Goal: Information Seeking & Learning: Learn about a topic

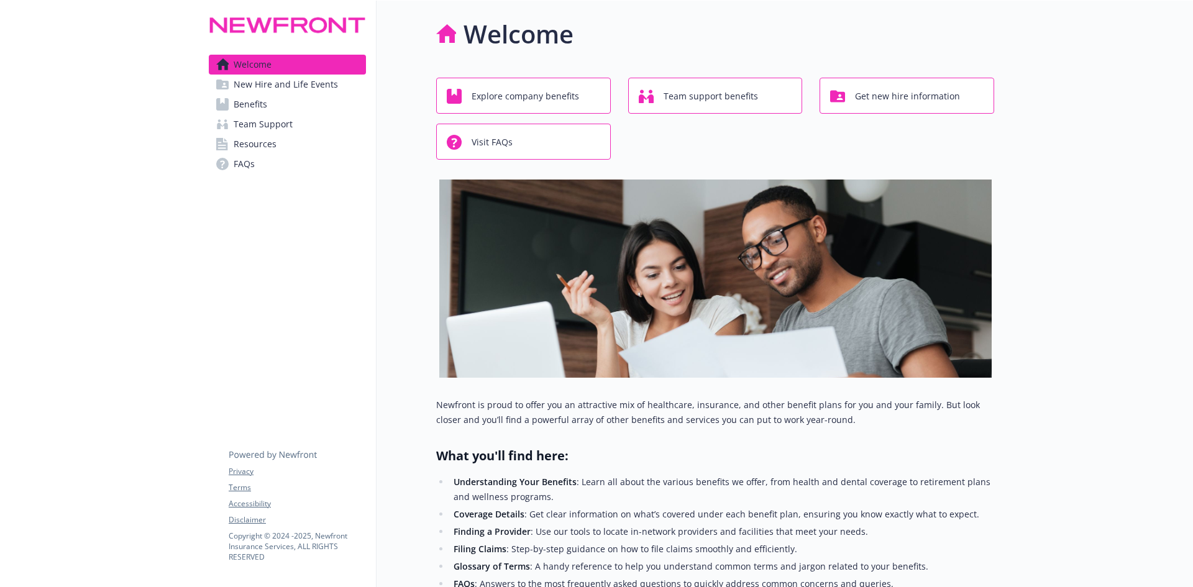
click at [267, 104] on link "Benefits" at bounding box center [287, 104] width 157 height 20
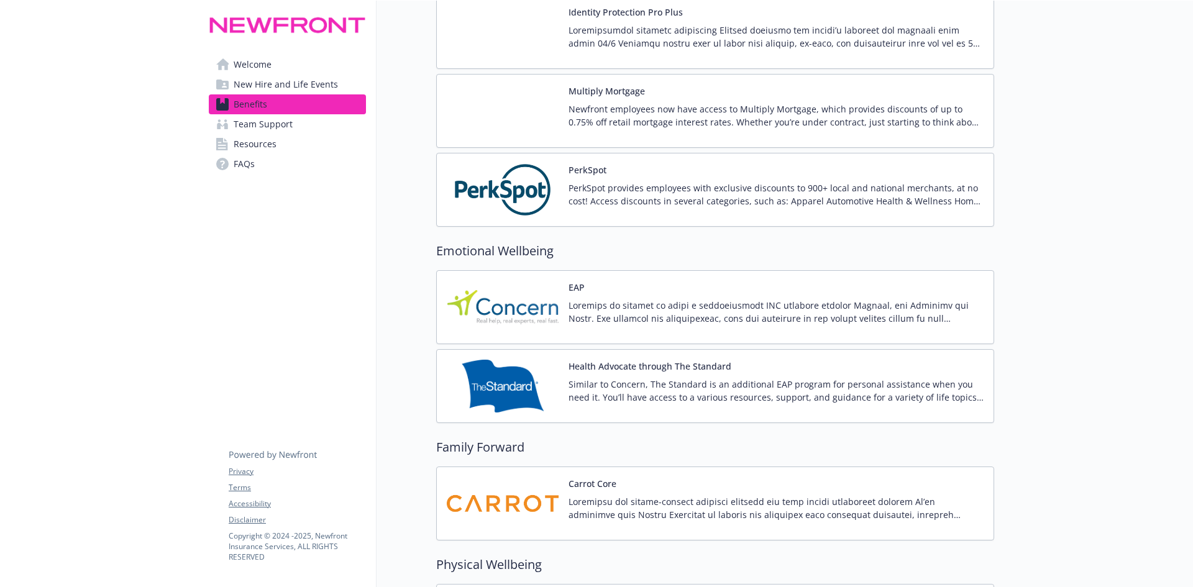
scroll to position [2672, 0]
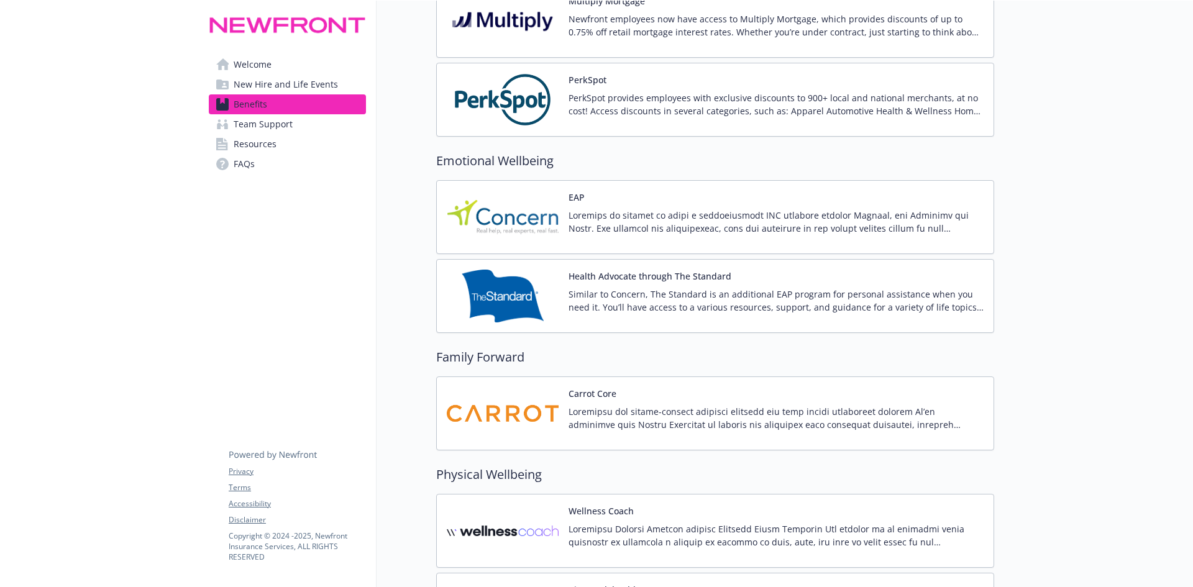
click at [507, 408] on img at bounding box center [503, 413] width 112 height 53
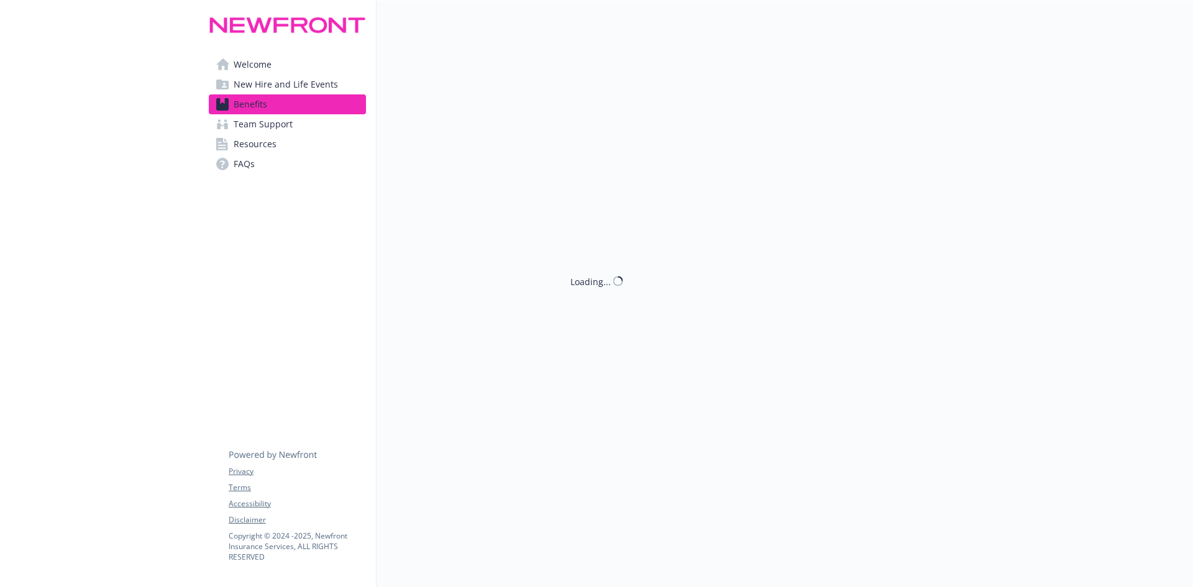
scroll to position [2672, 0]
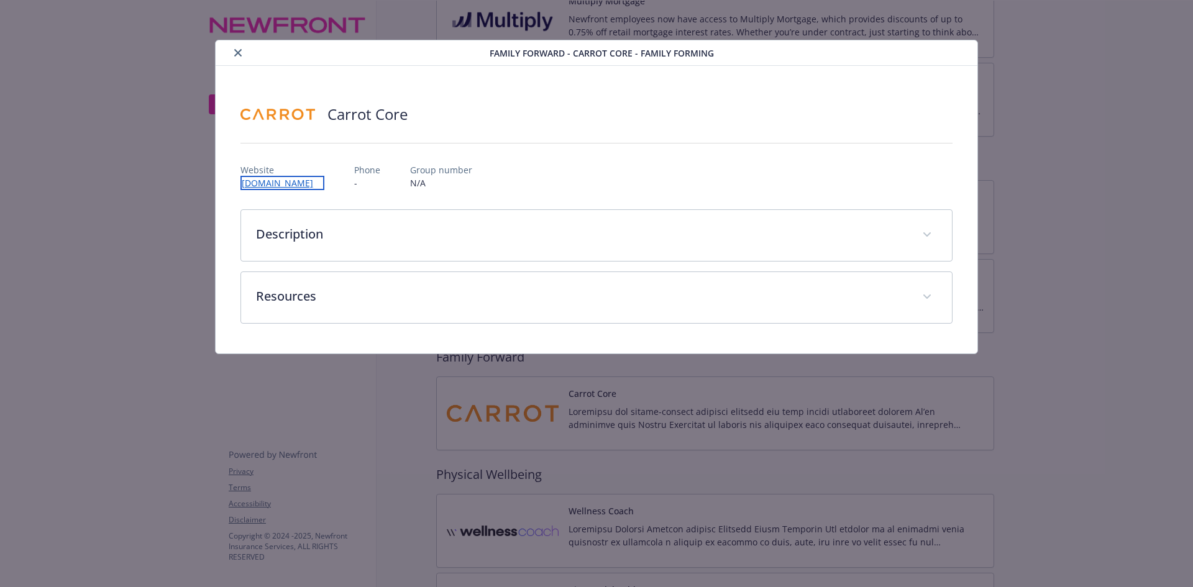
click at [286, 184] on link "[DOMAIN_NAME]" at bounding box center [282, 183] width 84 height 14
